Goal: Task Accomplishment & Management: Manage account settings

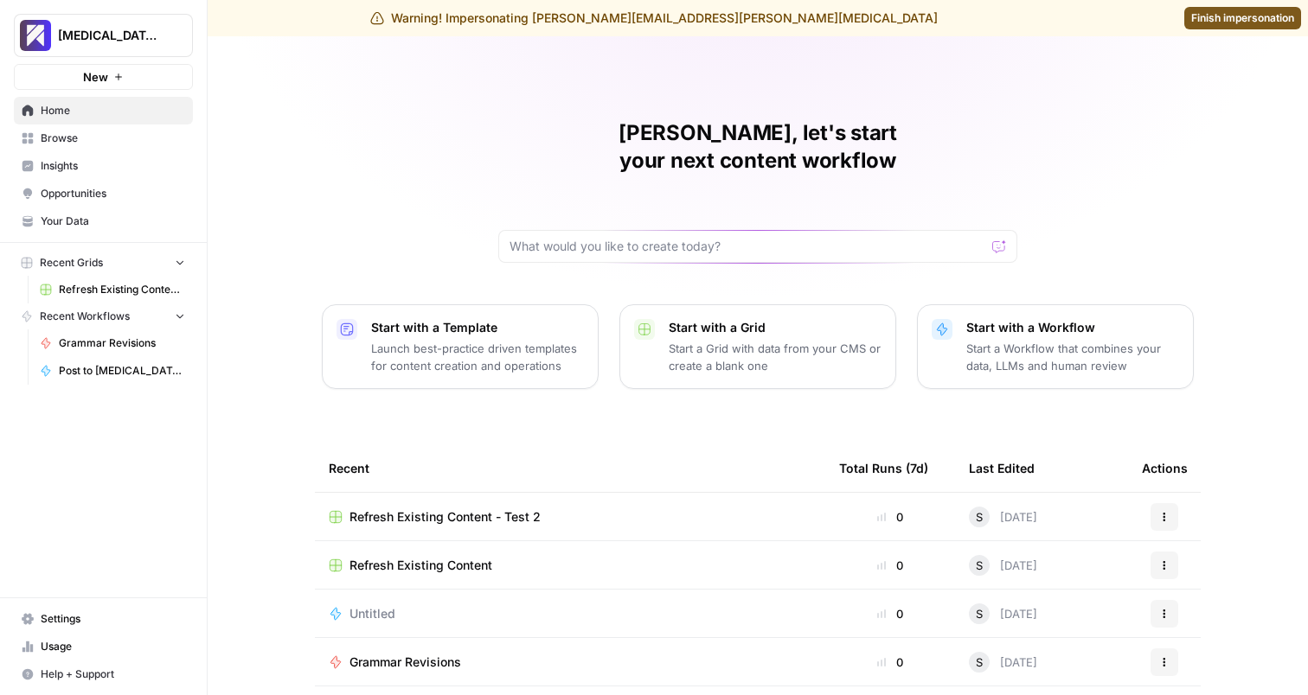
click at [64, 618] on span "Settings" at bounding box center [113, 619] width 144 height 16
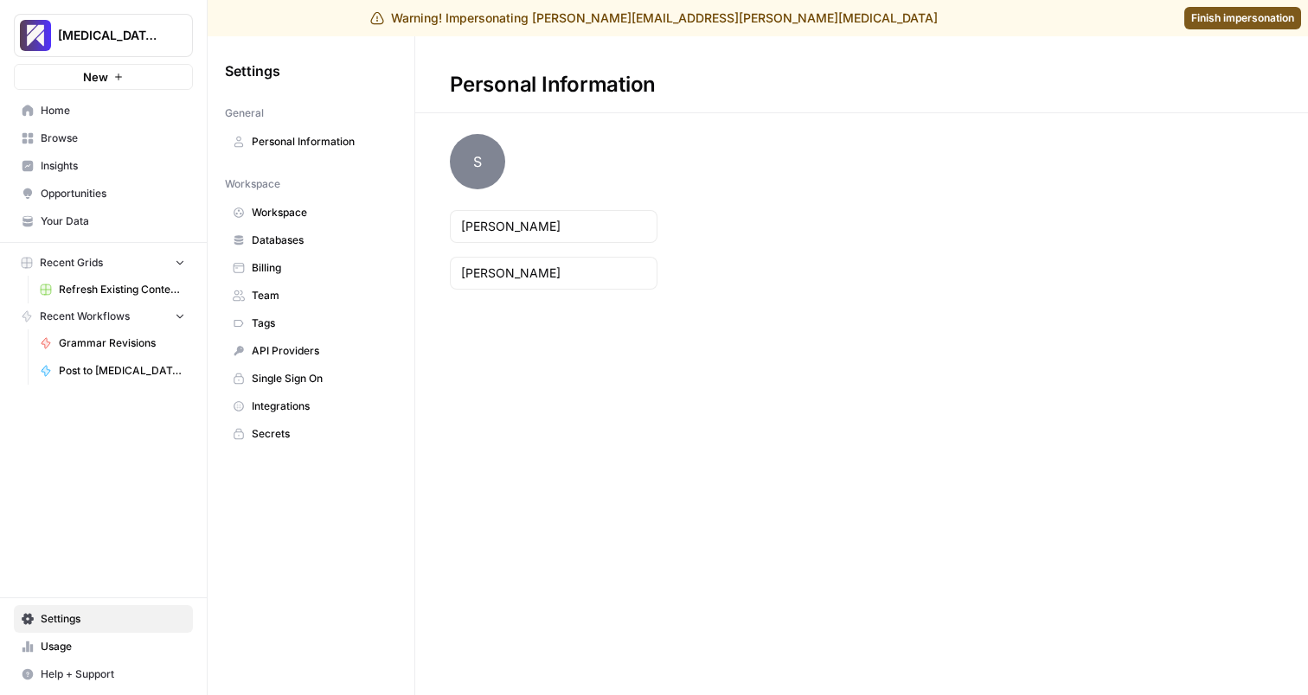
click at [356, 214] on span "Workspace" at bounding box center [321, 213] width 138 height 16
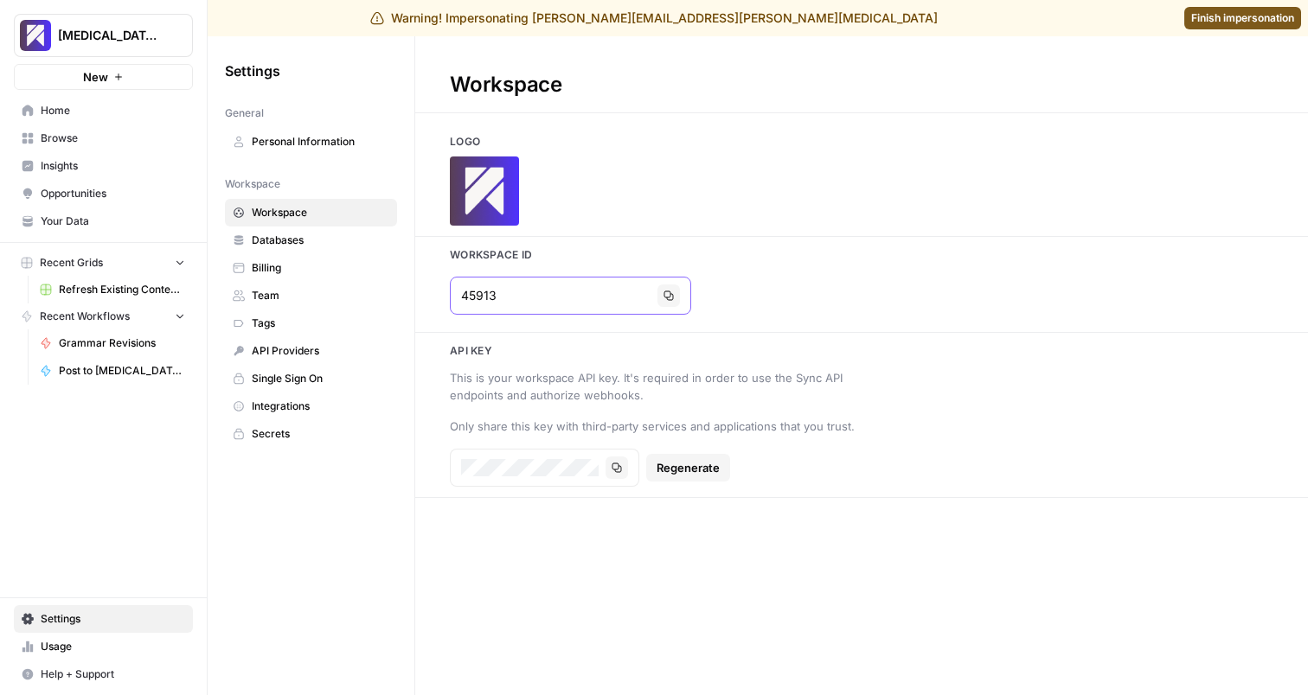
click at [497, 296] on input "45913" at bounding box center [555, 295] width 189 height 17
click at [1209, 18] on span "Finish impersonation" at bounding box center [1242, 18] width 103 height 16
